Goal: Task Accomplishment & Management: Complete application form

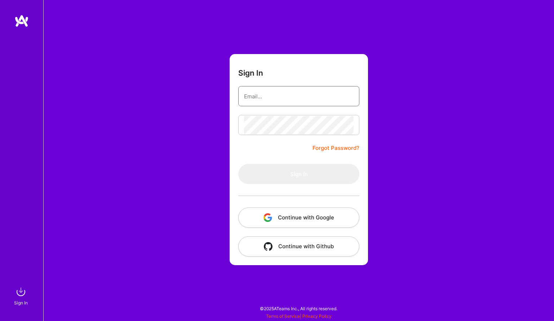
click at [275, 94] on input "email" at bounding box center [299, 96] width 110 height 18
click at [273, 96] on input "email" at bounding box center [299, 96] width 110 height 18
click at [0, 318] on com-1password-button at bounding box center [0, 318] width 0 height 0
click at [318, 98] on input "email" at bounding box center [299, 96] width 110 height 18
click at [0, 318] on com-1password-button at bounding box center [0, 318] width 0 height 0
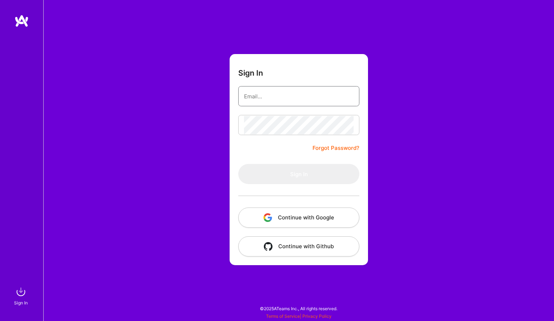
type input "wrandymay@gmail.com"
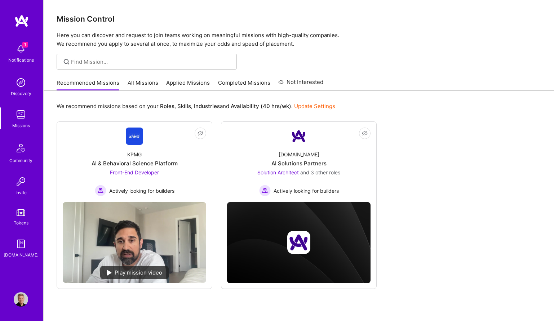
click at [21, 49] on img at bounding box center [21, 49] width 14 height 14
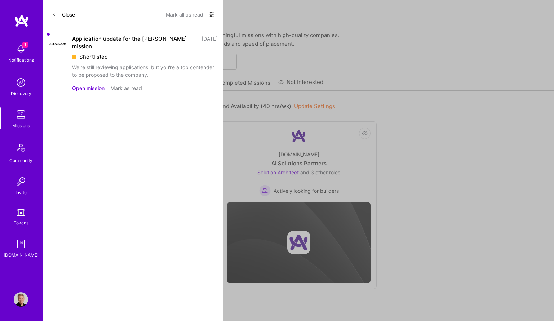
click at [128, 84] on button "Mark as read" at bounding box center [126, 88] width 32 height 8
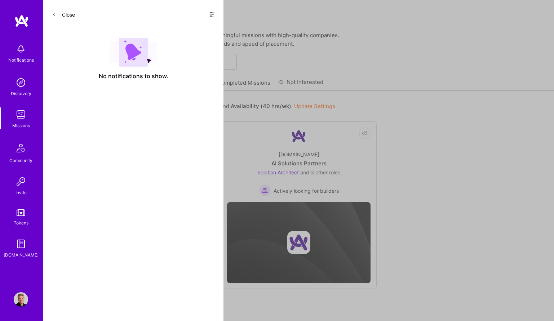
click at [68, 14] on button "Close" at bounding box center [63, 15] width 23 height 12
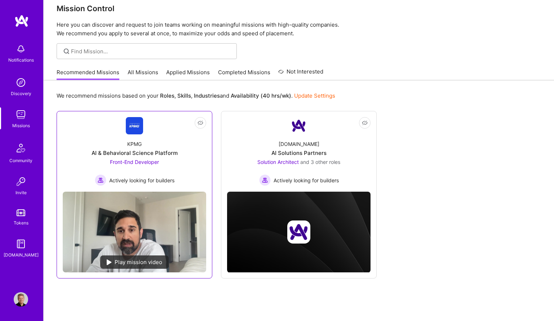
scroll to position [11, 0]
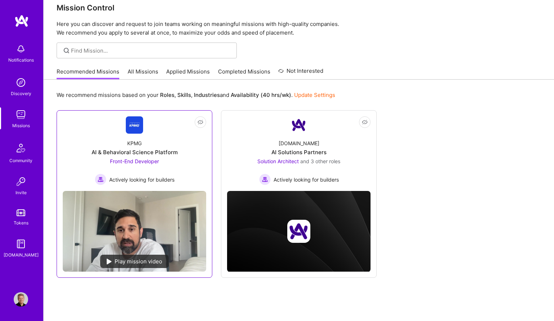
click at [184, 137] on div "KPMG AI & Behavioral Science Platform Front-End Developer Actively looking for …" at bounding box center [134, 160] width 143 height 52
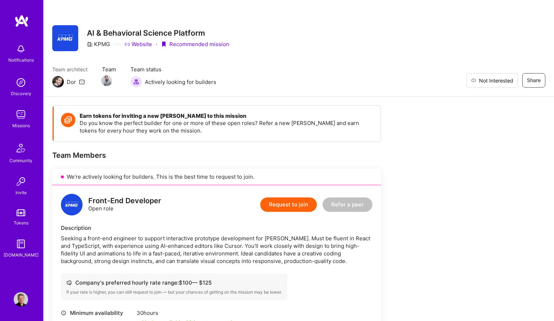
click at [505, 78] on span "Not Interested" at bounding box center [496, 81] width 34 height 8
click at [16, 19] on img at bounding box center [21, 20] width 14 height 13
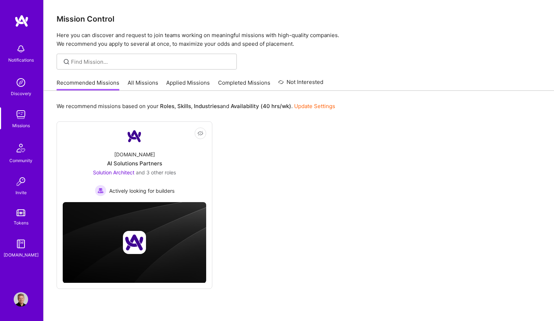
click at [183, 80] on link "Applied Missions" at bounding box center [188, 85] width 44 height 12
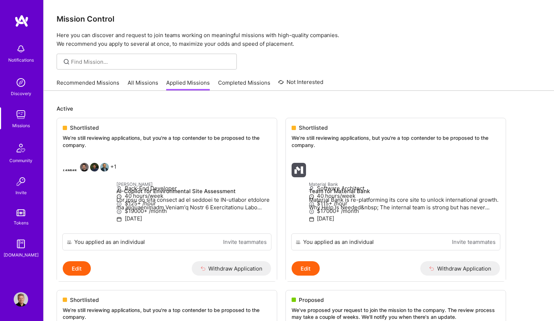
click at [19, 19] on img at bounding box center [21, 20] width 14 height 13
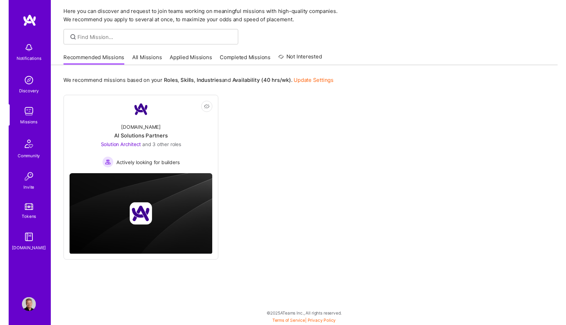
scroll to position [24, 0]
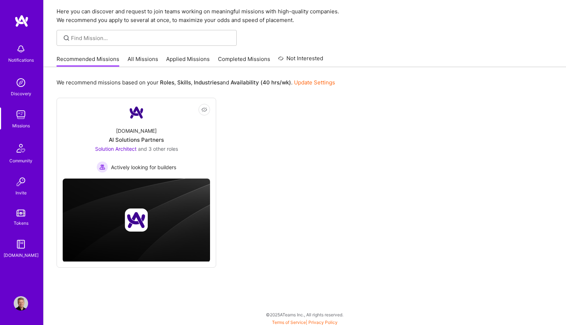
click at [194, 53] on div "Recommended Missions All Missions Applied Missions Completed Missions Not Inter…" at bounding box center [190, 59] width 267 height 16
click at [192, 56] on link "Applied Missions" at bounding box center [188, 61] width 44 height 12
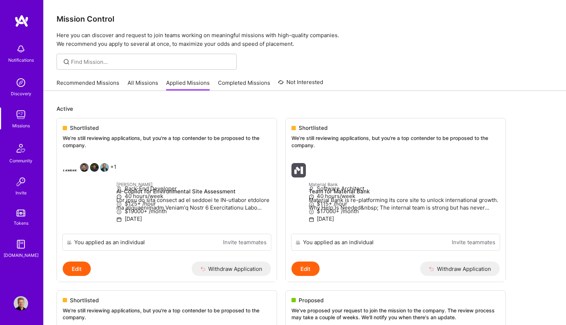
click at [23, 21] on img at bounding box center [21, 20] width 14 height 13
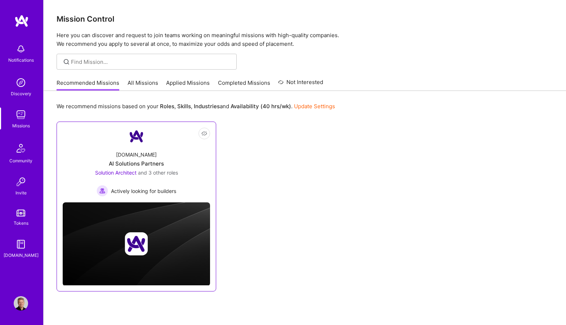
click at [110, 173] on span "Solution Architect" at bounding box center [115, 172] width 41 height 6
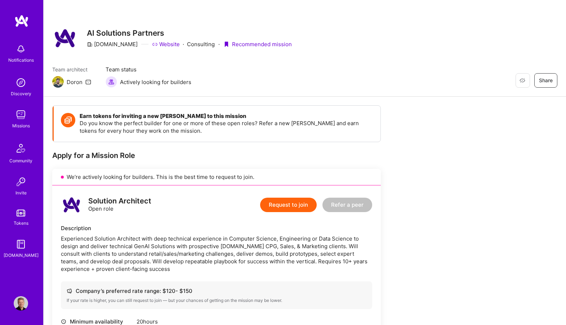
click at [25, 19] on img at bounding box center [21, 20] width 14 height 13
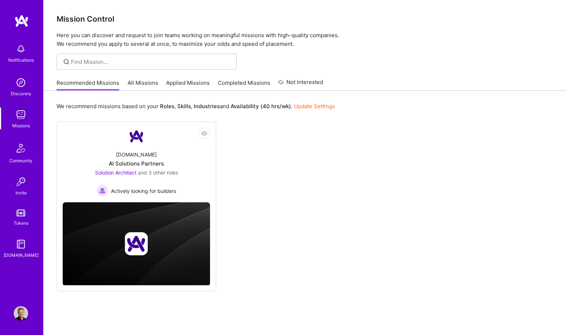
click at [18, 18] on img at bounding box center [21, 20] width 14 height 13
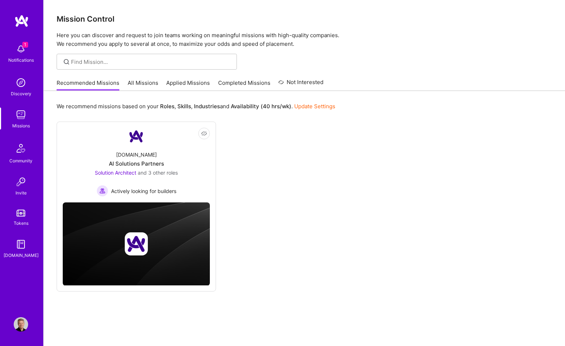
click at [182, 82] on link "Applied Missions" at bounding box center [188, 85] width 44 height 12
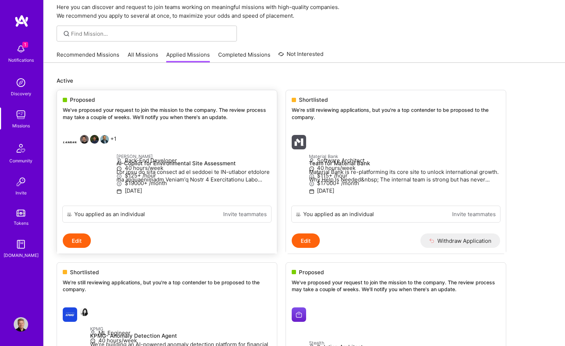
scroll to position [25, 0]
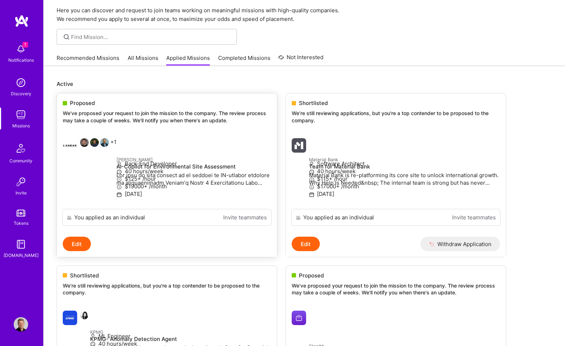
click at [130, 164] on h4 "AI-Copilot for Environmental Site Assessment" at bounding box center [193, 166] width 155 height 6
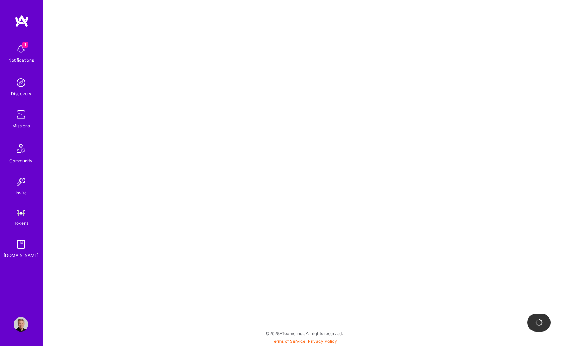
scroll to position [0, 0]
select select "US"
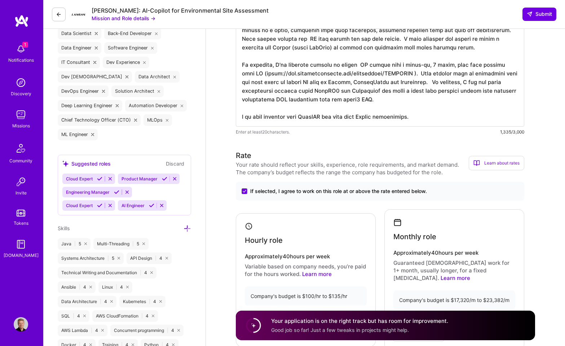
scroll to position [251, 0]
